Goal: Book appointment/travel/reservation

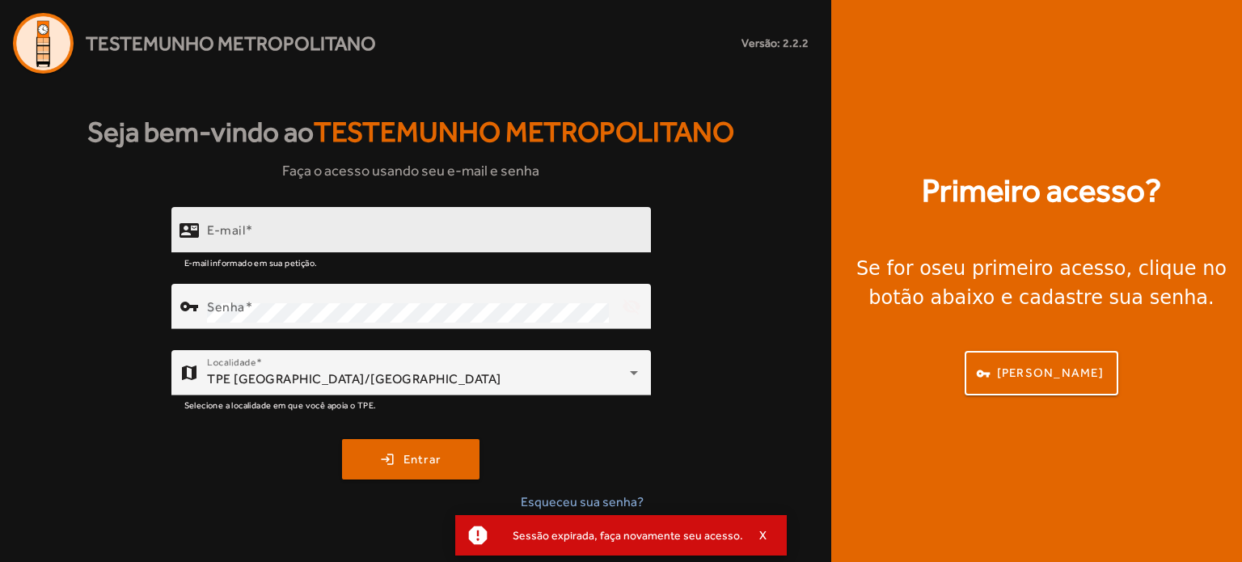
click at [360, 223] on div "E-mail" at bounding box center [422, 230] width 431 height 46
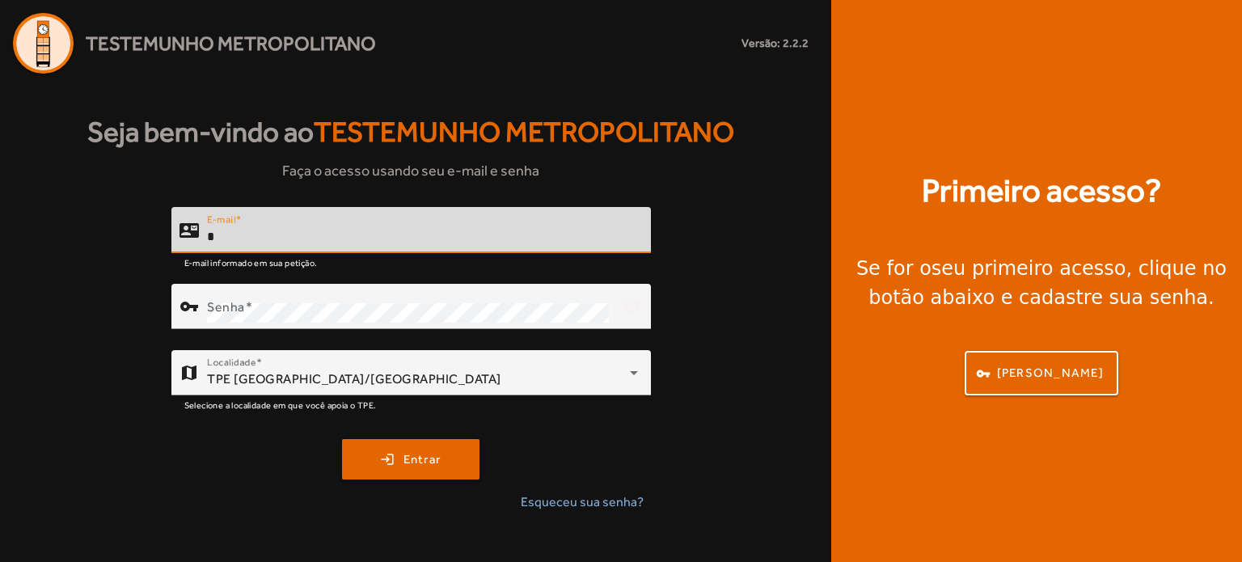
click at [357, 235] on input "*" at bounding box center [422, 236] width 431 height 19
type input "**********"
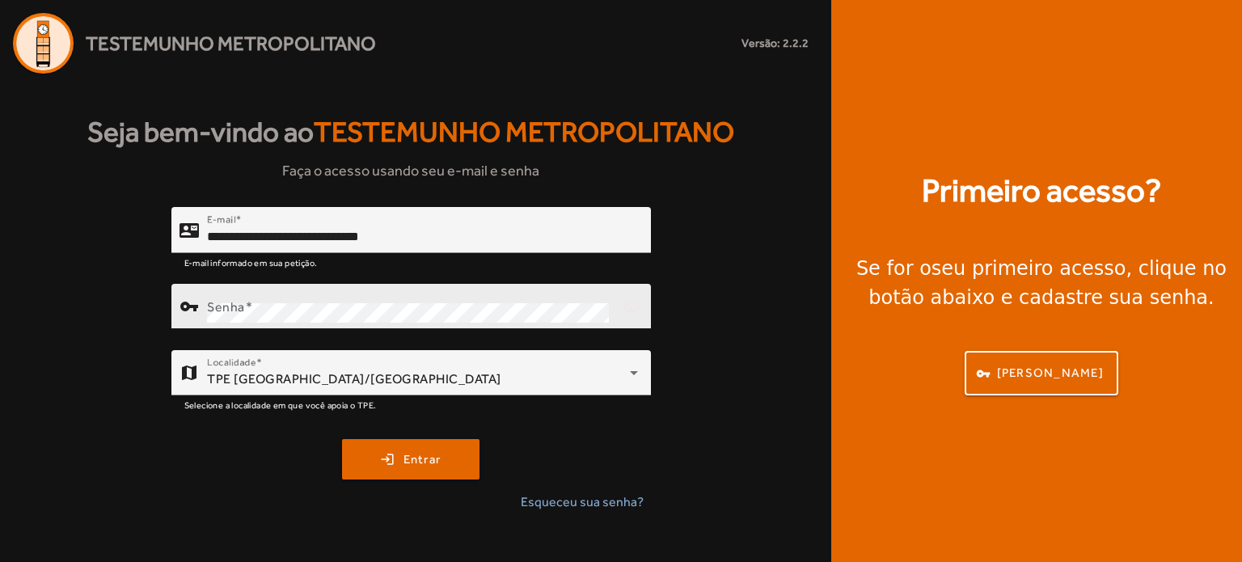
click at [283, 300] on div "Senha" at bounding box center [408, 306] width 402 height 45
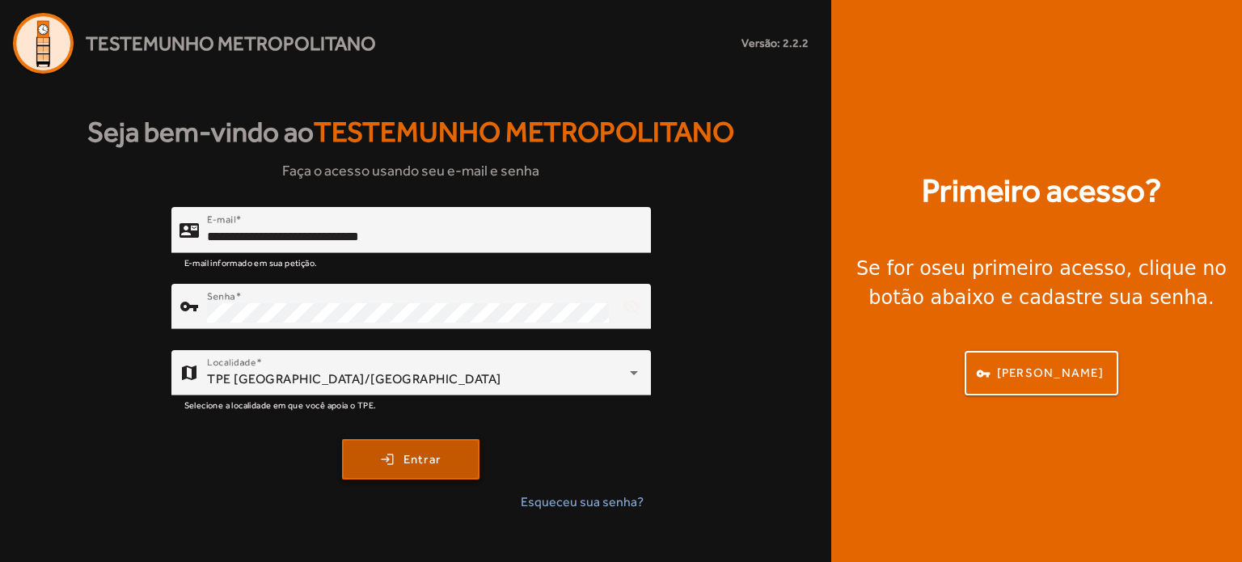
click at [434, 459] on span "Entrar" at bounding box center [423, 460] width 38 height 19
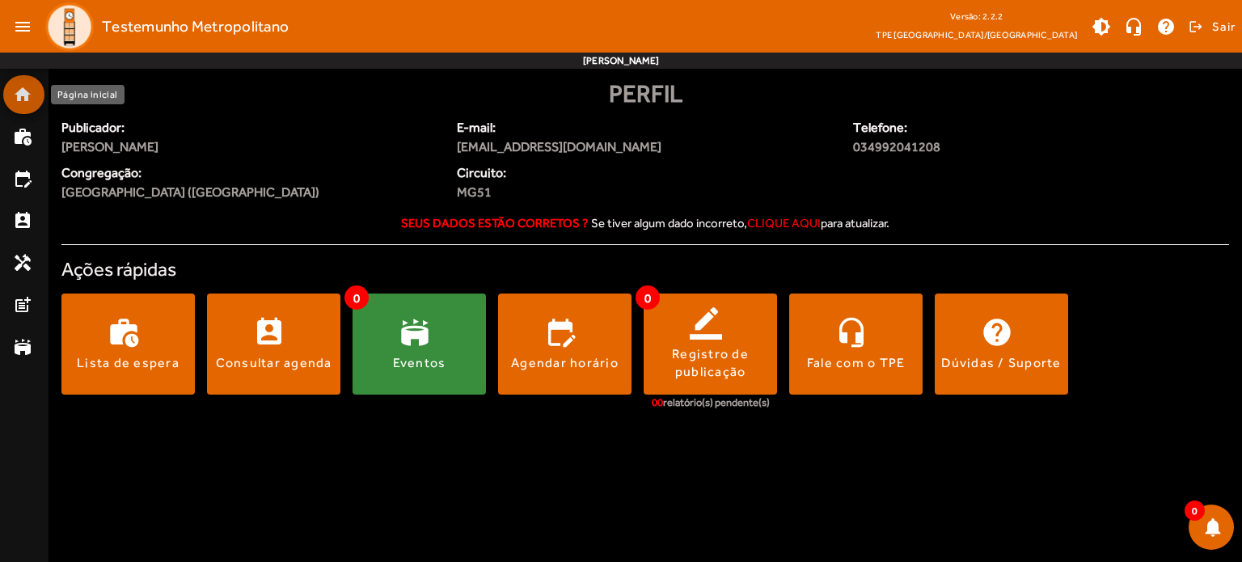
click at [19, 95] on mat-icon "home" at bounding box center [22, 94] width 19 height 19
click at [21, 150] on mat-list-item "work_history" at bounding box center [23, 136] width 41 height 39
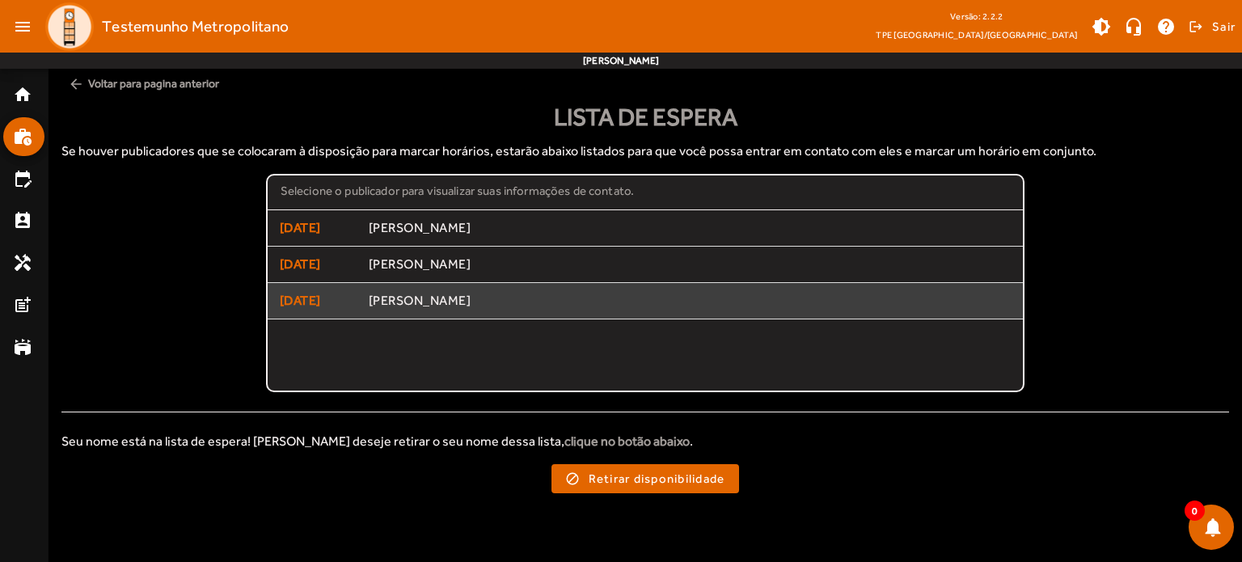
click at [387, 298] on span "[PERSON_NAME]" at bounding box center [690, 301] width 643 height 17
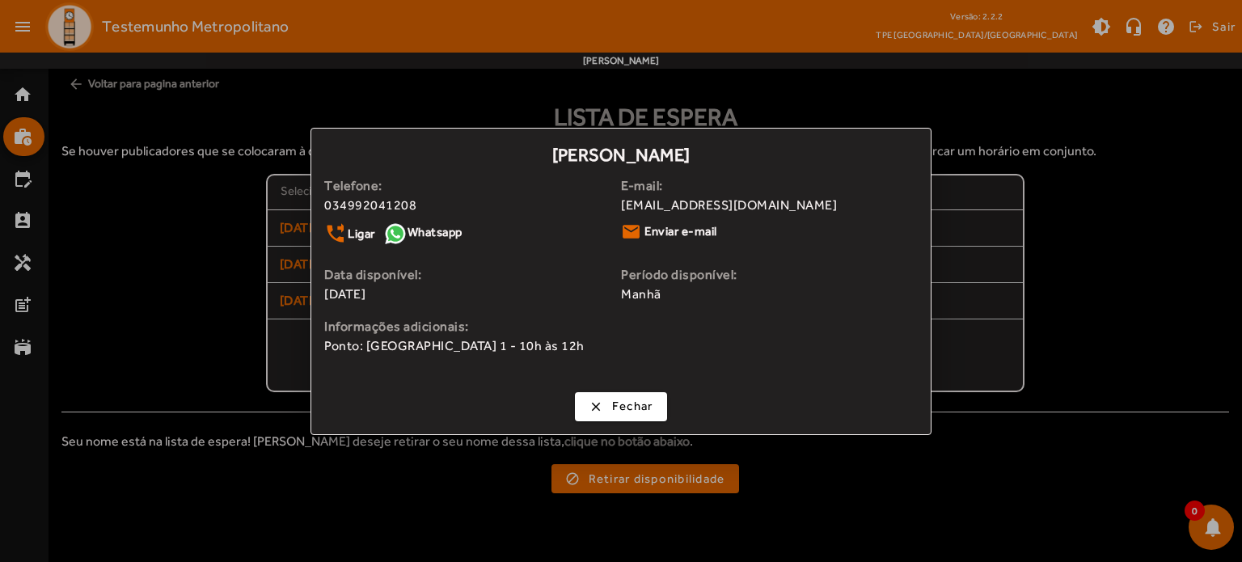
click at [252, 323] on div at bounding box center [621, 281] width 1242 height 562
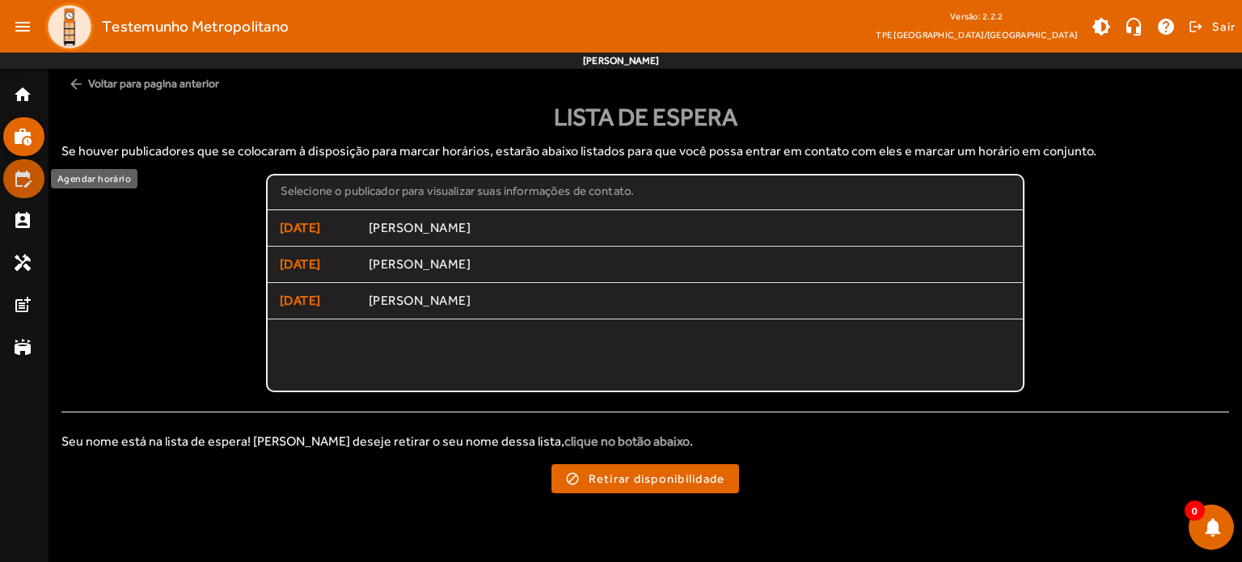
click at [23, 182] on mat-icon "edit_calendar" at bounding box center [22, 178] width 19 height 19
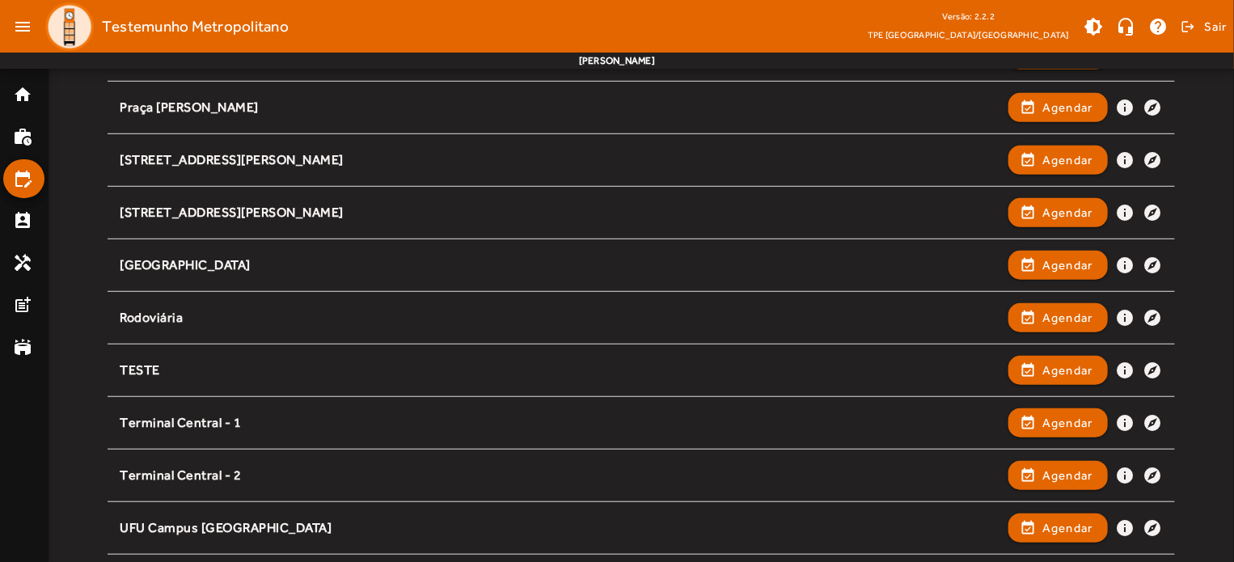
scroll to position [476, 0]
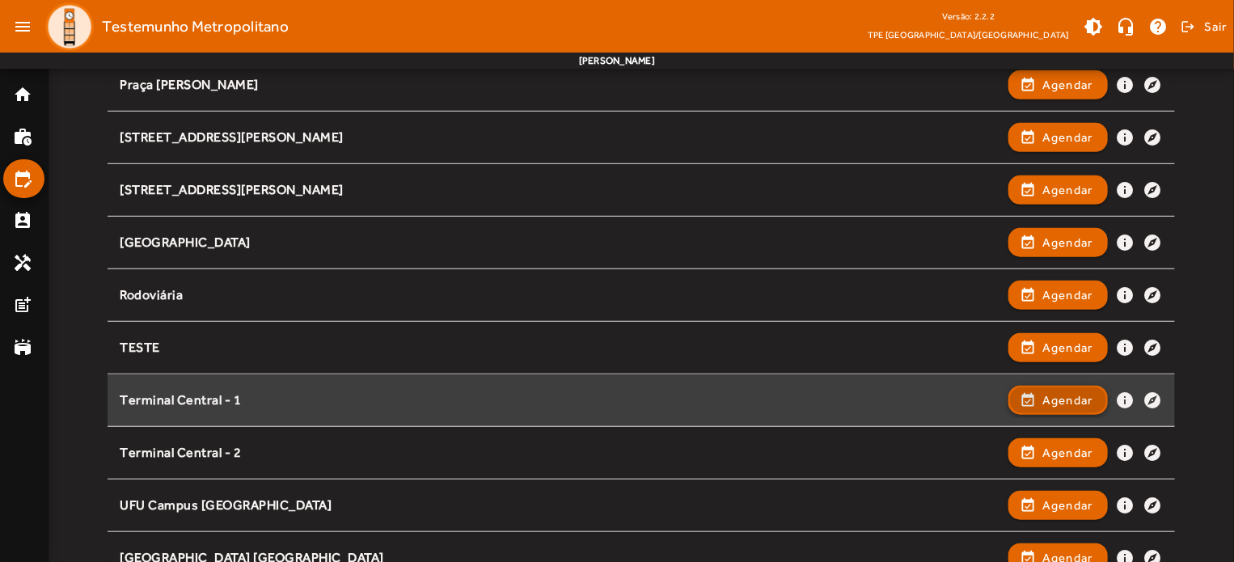
click at [1051, 399] on span "Agendar" at bounding box center [1068, 400] width 51 height 19
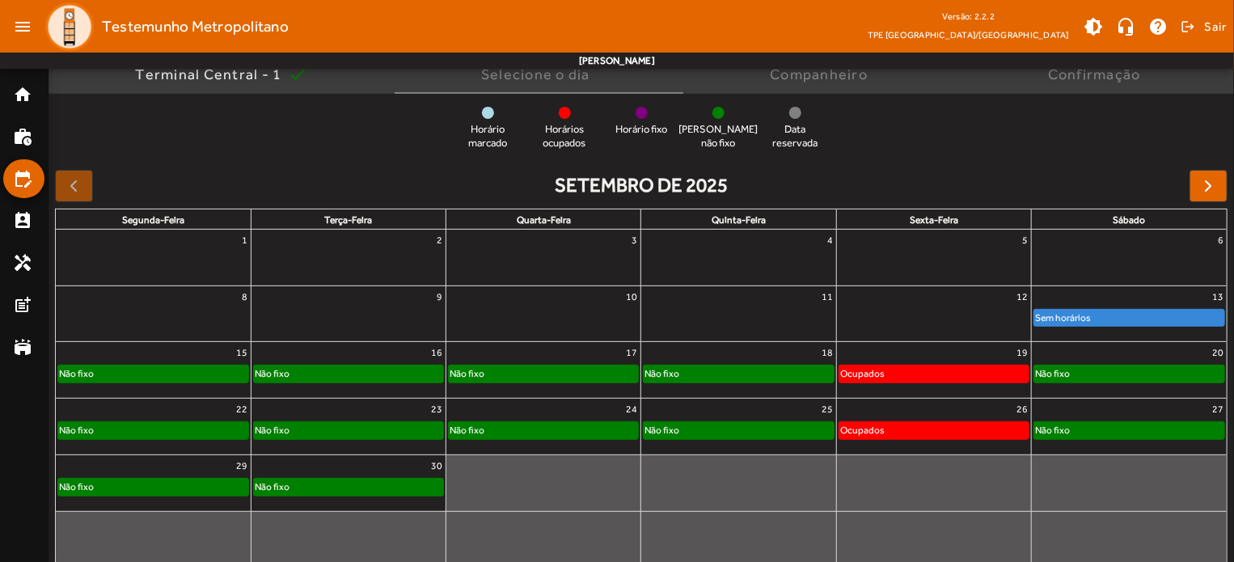
scroll to position [154, 0]
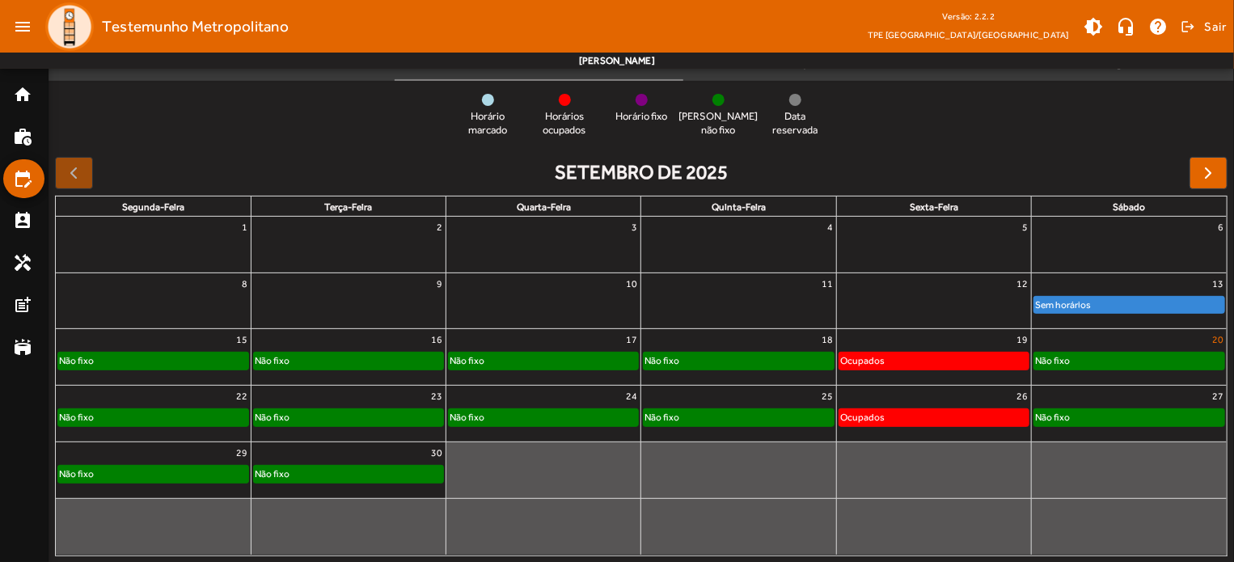
click at [1222, 338] on link "20" at bounding box center [1218, 339] width 18 height 21
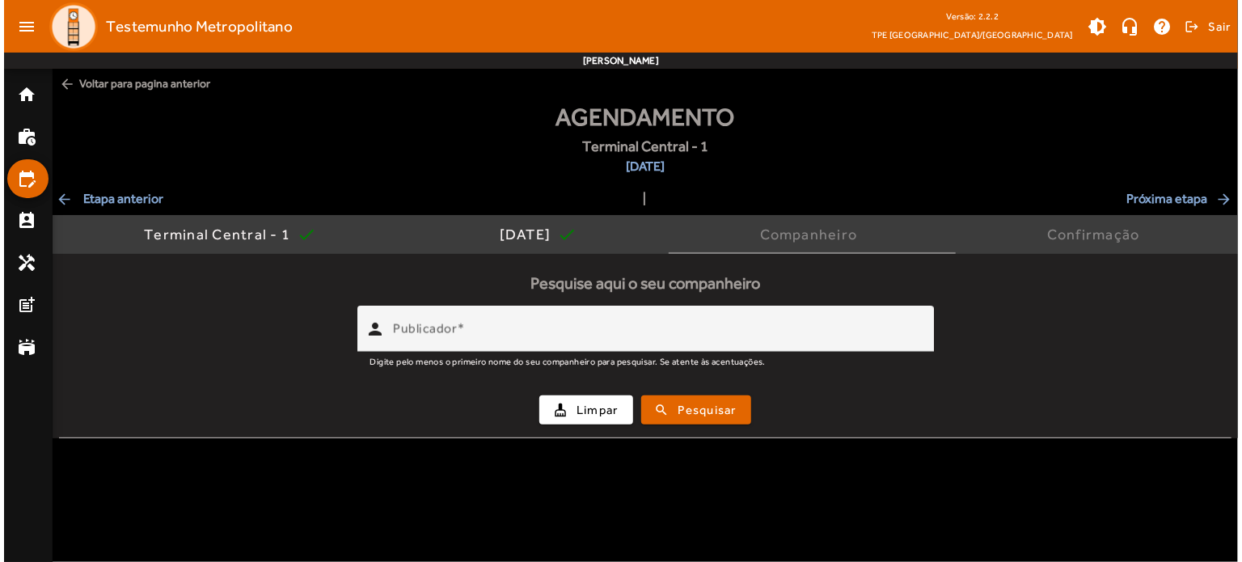
scroll to position [0, 0]
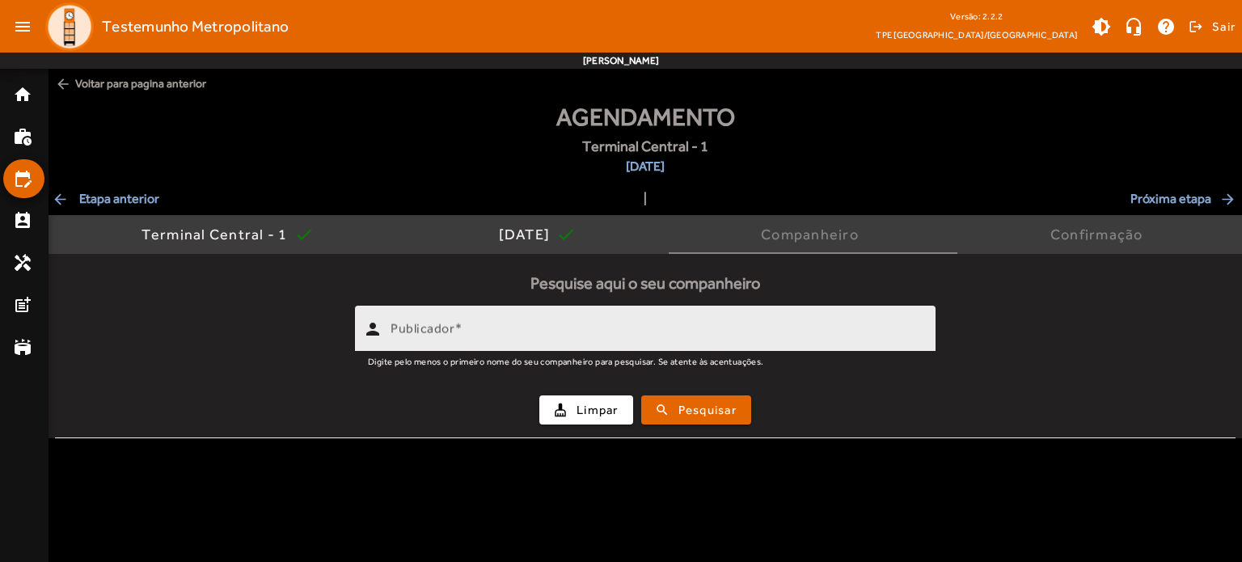
click at [743, 323] on div "Publicador" at bounding box center [657, 329] width 532 height 46
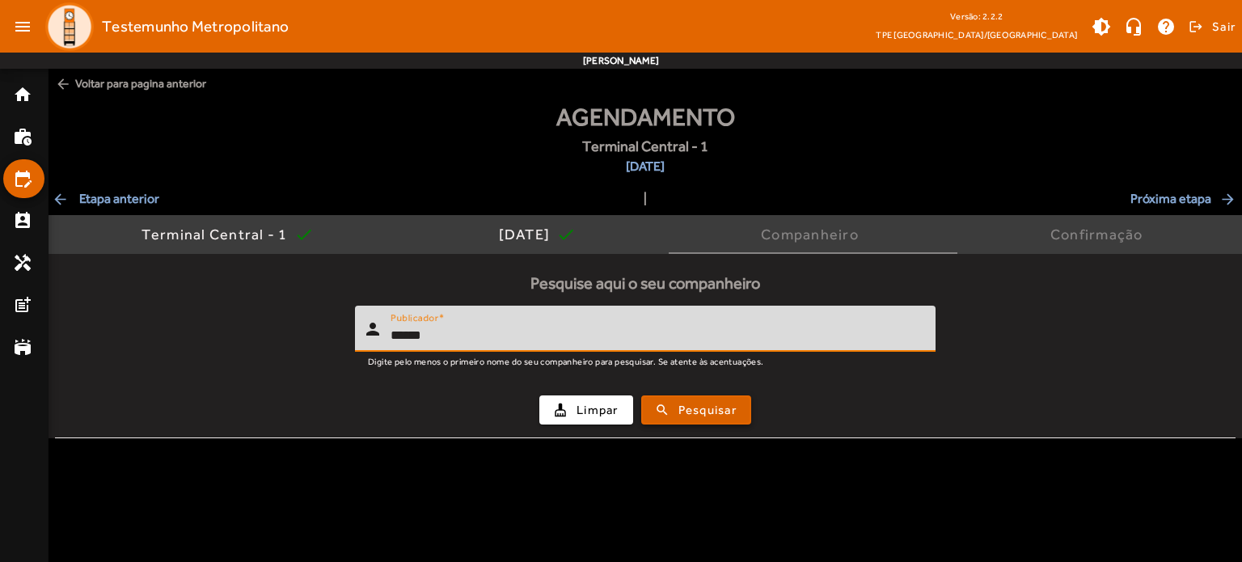
type input "******"
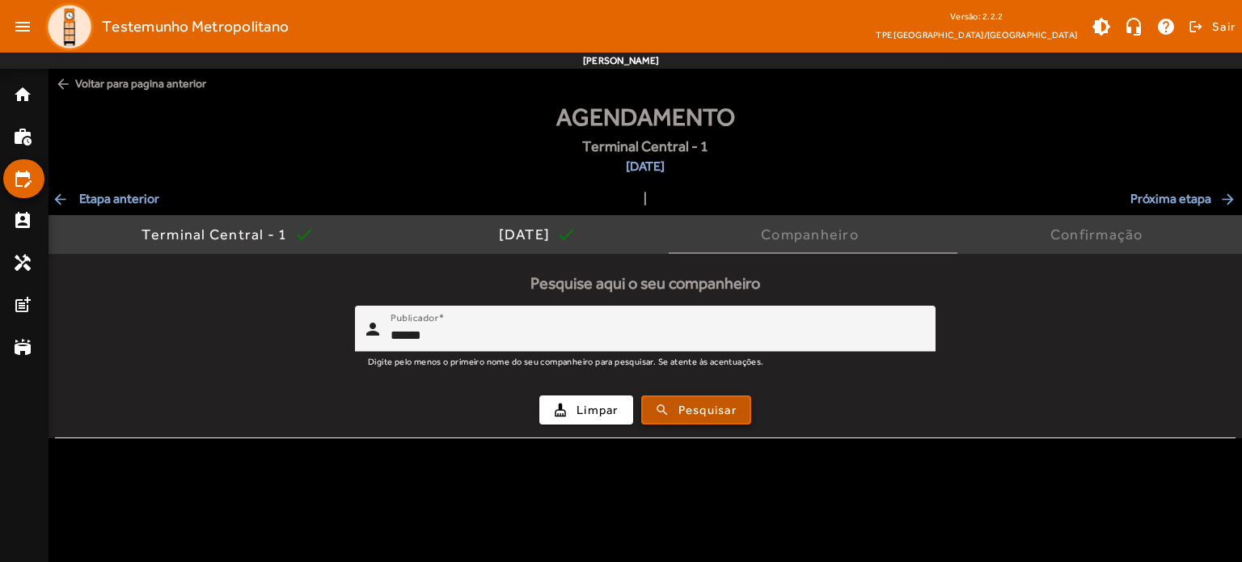
click at [713, 396] on span "submit" at bounding box center [696, 410] width 107 height 39
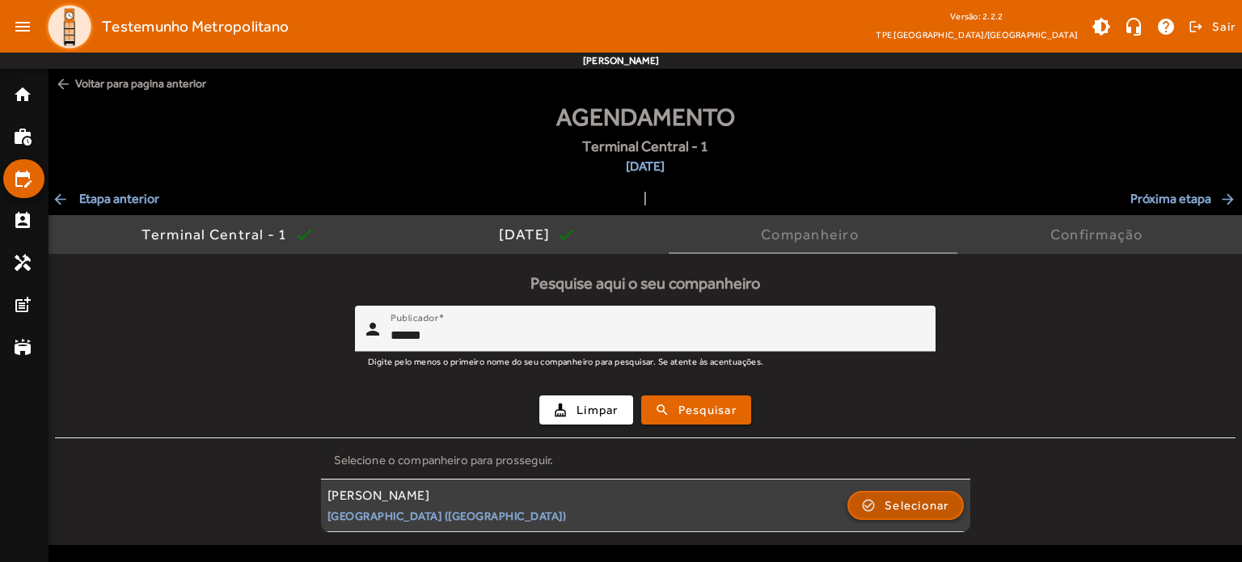
click at [862, 500] on span "button" at bounding box center [905, 505] width 113 height 39
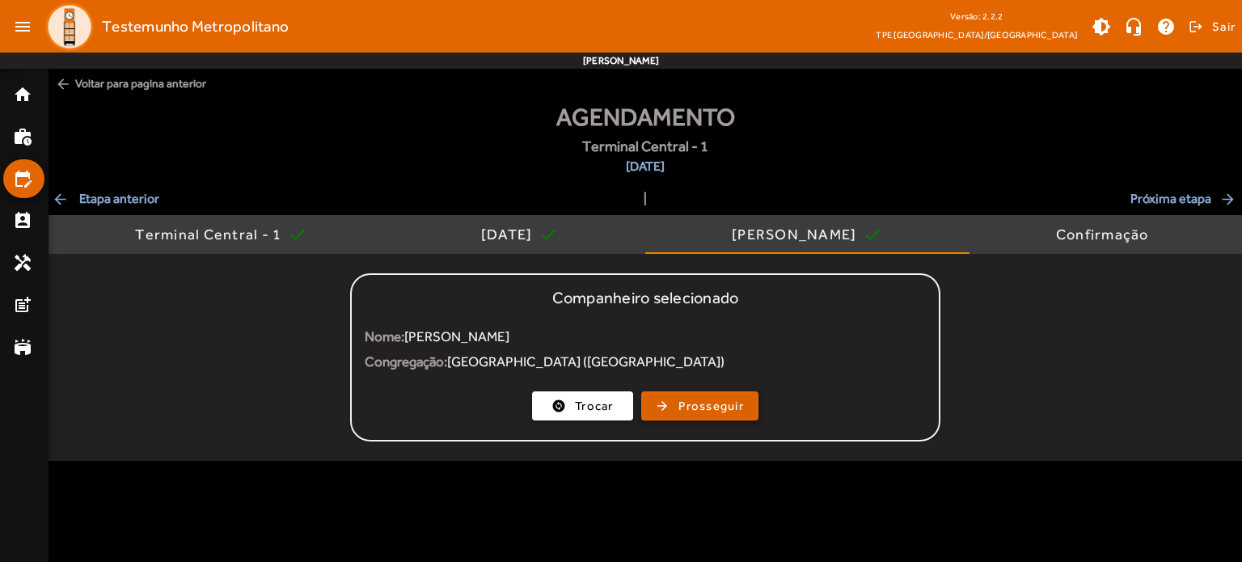
click at [702, 405] on span "Prosseguir" at bounding box center [712, 406] width 66 height 19
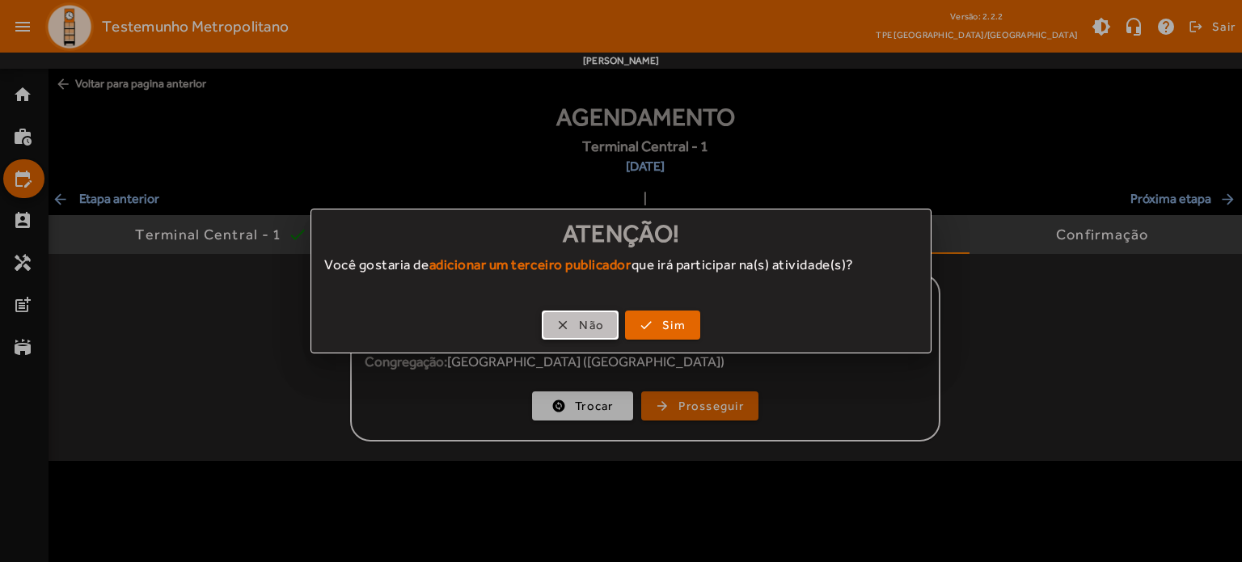
click at [611, 328] on span "button" at bounding box center [581, 325] width 74 height 39
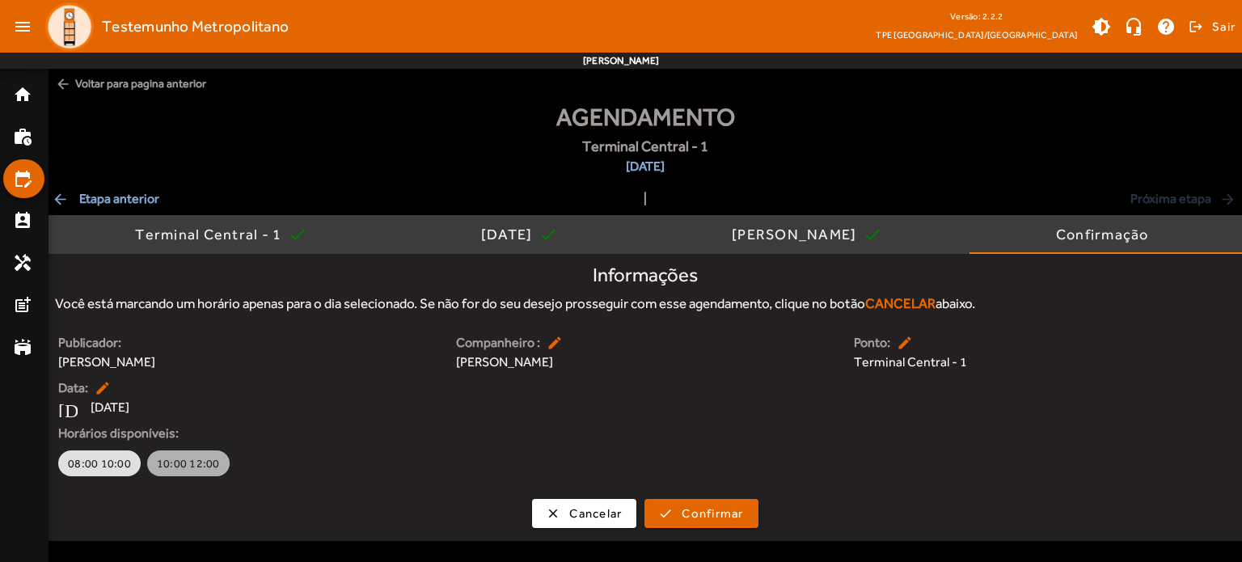
click at [218, 465] on button "10:00 12:00" at bounding box center [188, 464] width 82 height 26
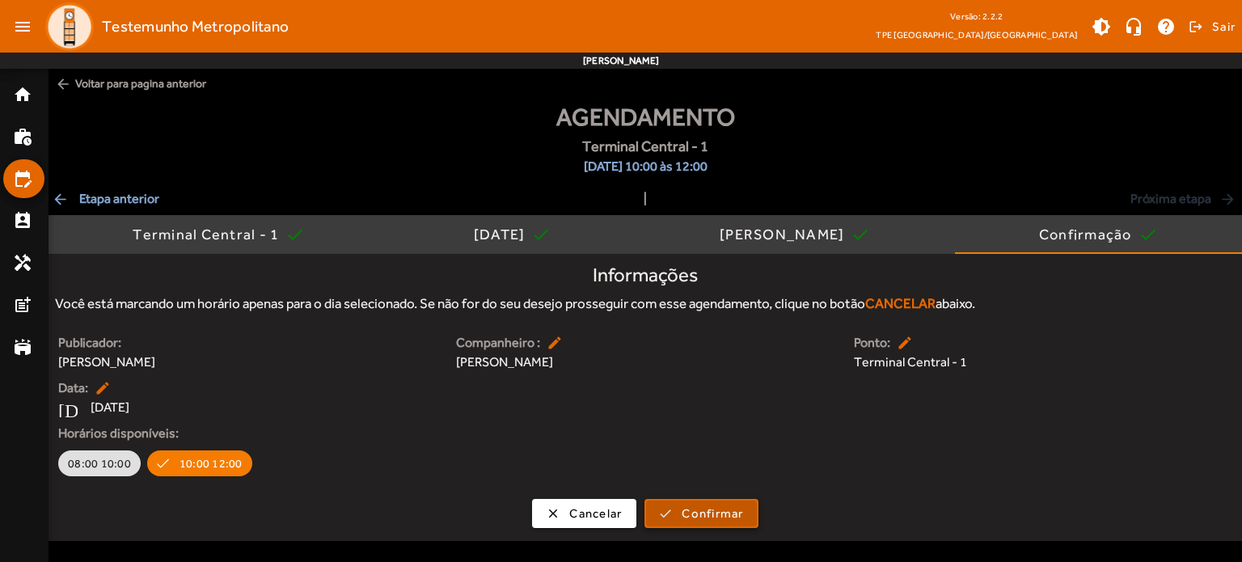
click at [731, 520] on span "Confirmar" at bounding box center [712, 514] width 61 height 19
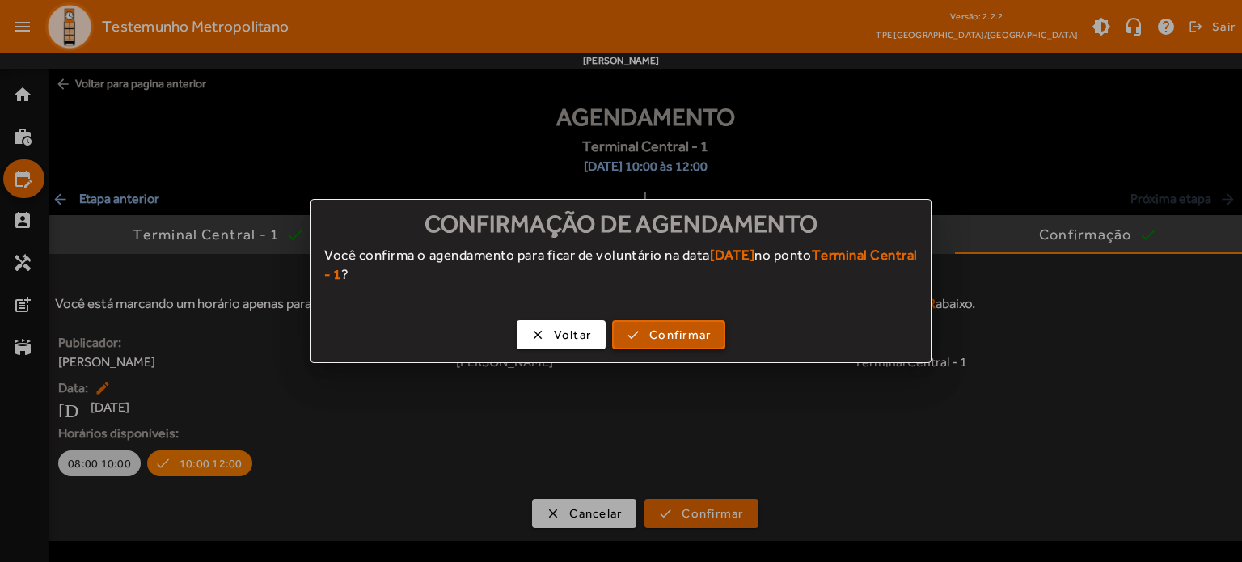
click at [711, 336] on span "Confirmar" at bounding box center [679, 335] width 61 height 19
